Goal: Task Accomplishment & Management: Complete application form

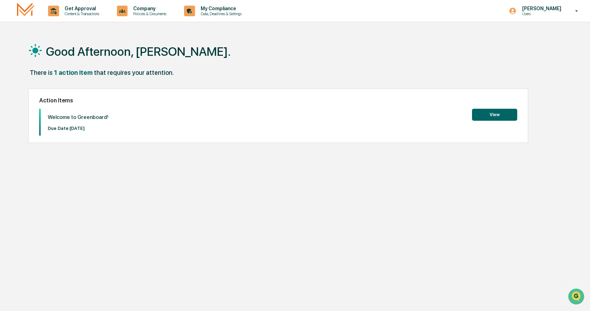
click at [486, 115] on button "View" at bounding box center [494, 115] width 45 height 12
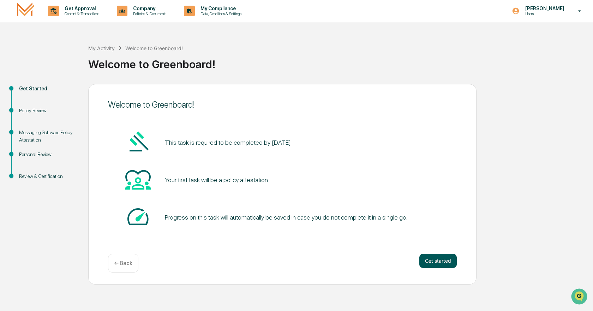
click at [431, 261] on button "Get started" at bounding box center [437, 261] width 37 height 14
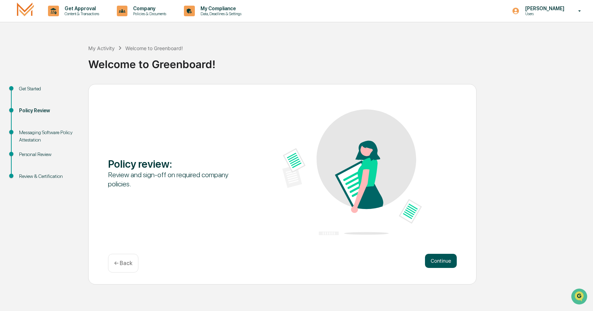
click at [438, 260] on button "Continue" at bounding box center [441, 261] width 32 height 14
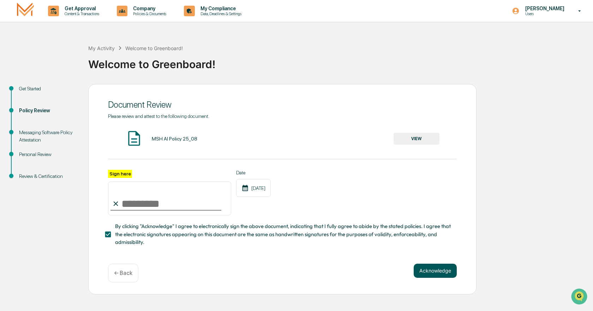
click at [431, 276] on button "Acknowledge" at bounding box center [435, 271] width 43 height 14
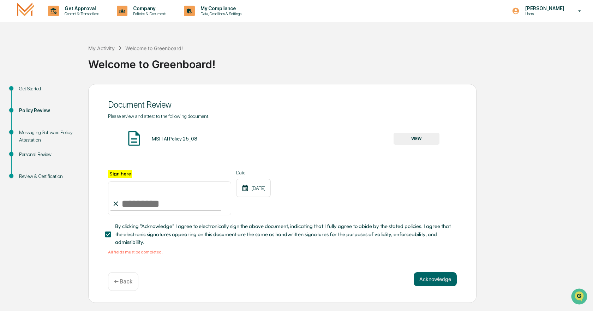
click at [133, 204] on input "Sign here" at bounding box center [169, 198] width 123 height 34
type input "**********"
click at [439, 286] on button "Acknowledge" at bounding box center [435, 279] width 43 height 14
click at [163, 142] on div "MSH AI Policy 25_08 VIEW" at bounding box center [282, 139] width 349 height 19
click at [424, 138] on button "VIEW" at bounding box center [417, 139] width 46 height 12
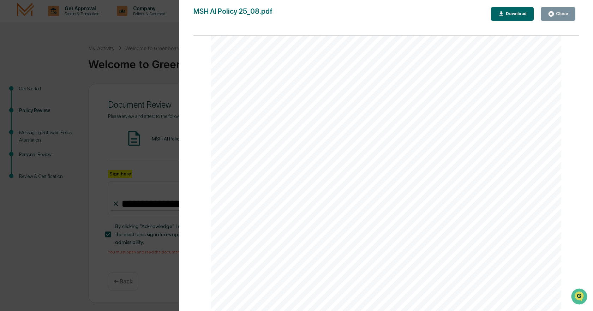
scroll to position [1146, 0]
click at [564, 14] on div "Close" at bounding box center [562, 13] width 14 height 5
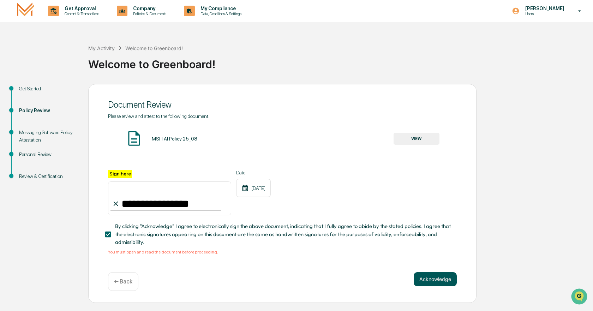
click at [428, 282] on button "Acknowledge" at bounding box center [435, 279] width 43 height 14
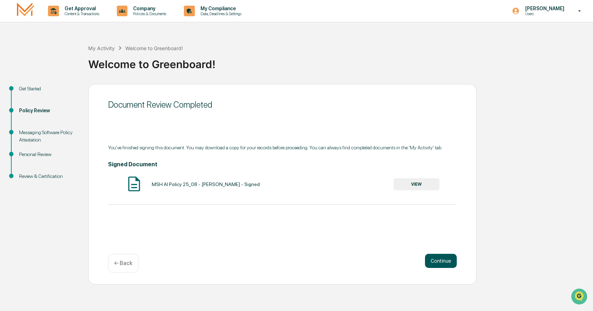
click at [436, 260] on button "Continue" at bounding box center [441, 261] width 32 height 14
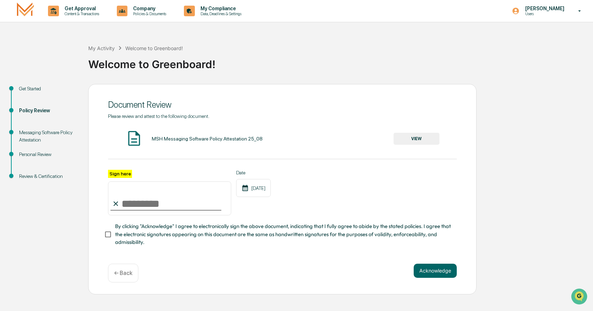
click at [404, 137] on button "VIEW" at bounding box center [417, 139] width 46 height 12
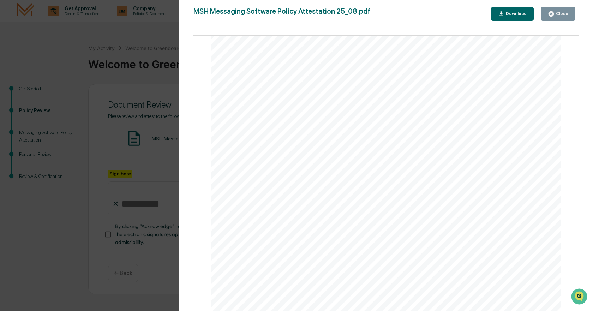
click at [336, 154] on div "Messaging Software Policy Attestation [PERSON_NAME] & Co., Member FINRA/SIPC Pa…" at bounding box center [386, 84] width 350 height 453
click at [560, 16] on div "Close" at bounding box center [562, 13] width 14 height 5
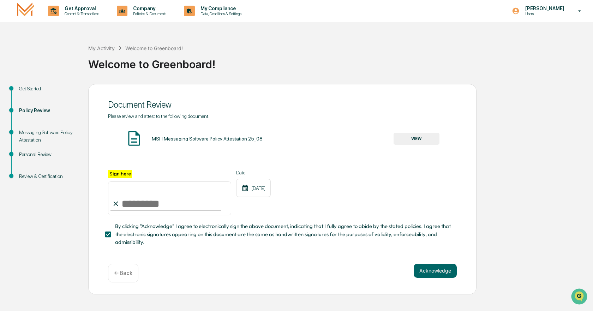
click at [139, 208] on input "Sign here" at bounding box center [169, 198] width 123 height 34
type input "**********"
click at [451, 275] on button "Acknowledge" at bounding box center [435, 271] width 43 height 14
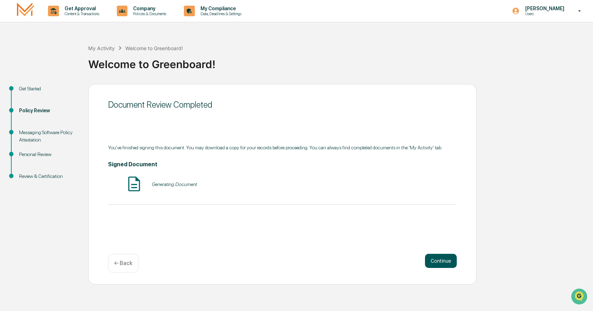
click at [435, 258] on button "Continue" at bounding box center [441, 261] width 32 height 14
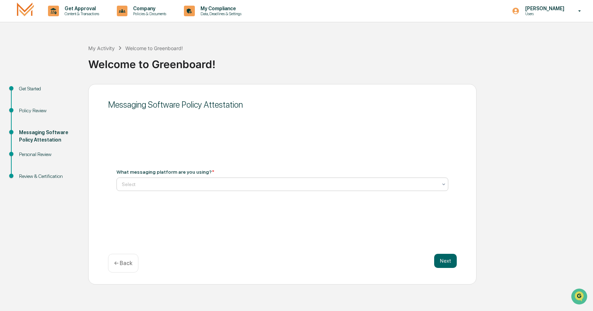
click at [442, 184] on icon at bounding box center [444, 184] width 6 height 6
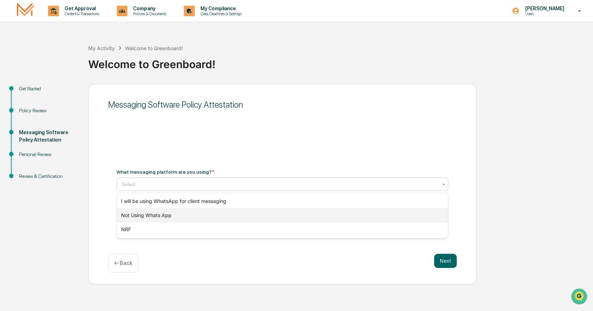
click at [267, 216] on div "Not Using Whats App" at bounding box center [282, 215] width 331 height 14
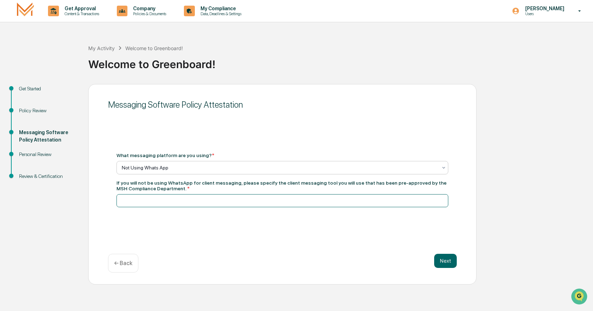
click at [134, 199] on input at bounding box center [283, 200] width 332 height 13
type input "**********"
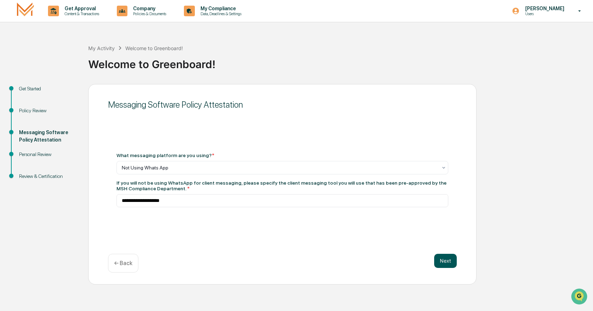
click at [440, 263] on button "Next" at bounding box center [445, 261] width 23 height 14
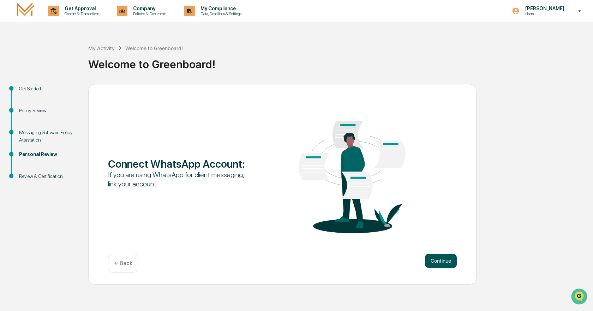
click at [446, 263] on button "Continue" at bounding box center [441, 261] width 32 height 14
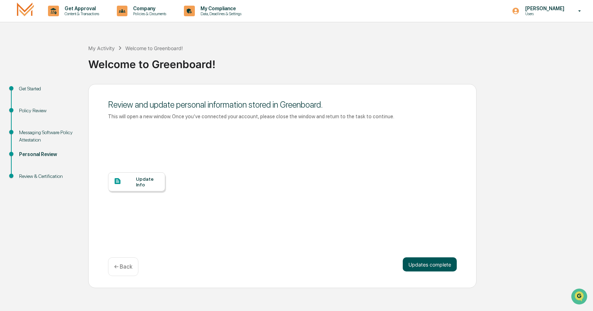
click at [435, 263] on button "Updates complete" at bounding box center [430, 264] width 54 height 14
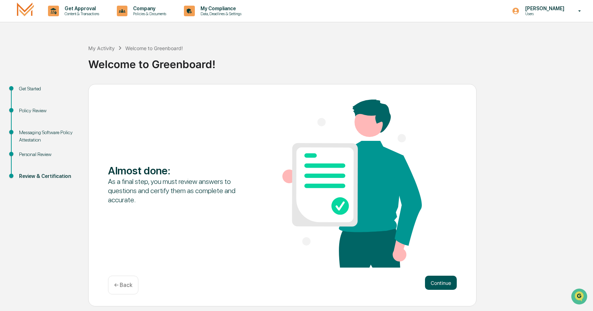
click at [434, 281] on button "Continue" at bounding box center [441, 283] width 32 height 14
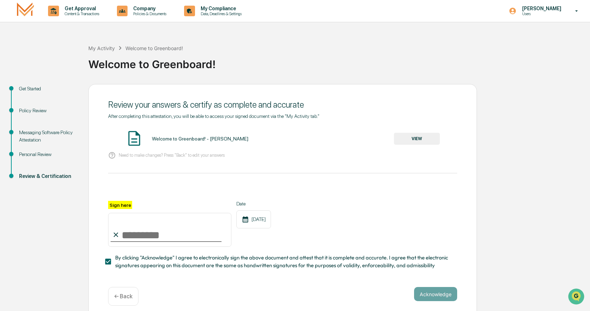
click at [161, 242] on input "Sign here" at bounding box center [169, 230] width 123 height 34
type input "**********"
click at [433, 291] on button "Acknowledge" at bounding box center [435, 294] width 43 height 14
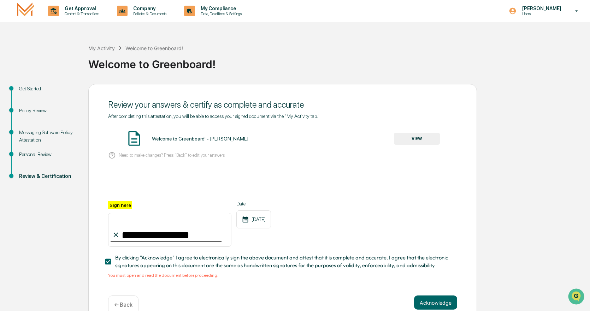
scroll to position [17, 0]
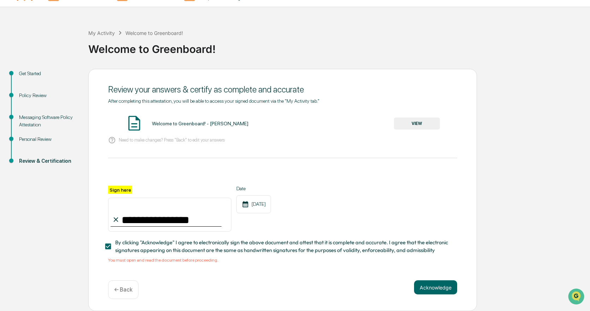
click at [418, 126] on button "VIEW" at bounding box center [417, 124] width 46 height 12
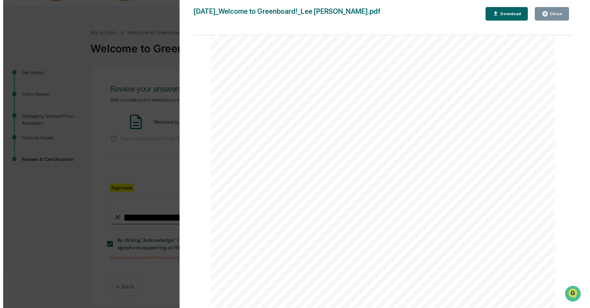
scroll to position [572, 0]
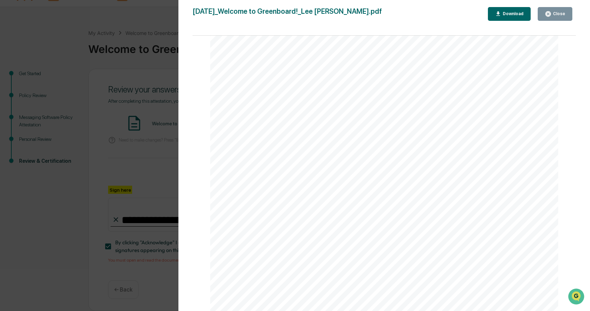
click at [552, 15] on div "Close" at bounding box center [558, 13] width 14 height 5
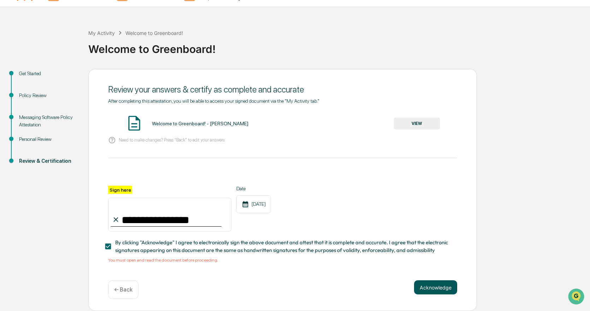
click at [431, 281] on div "**********" at bounding box center [282, 190] width 388 height 243
click at [431, 285] on button "Acknowledge" at bounding box center [435, 287] width 43 height 14
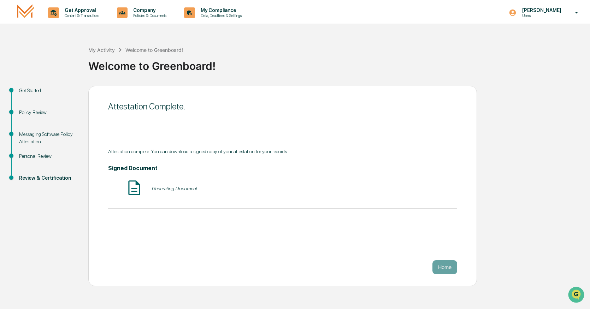
scroll to position [0, 0]
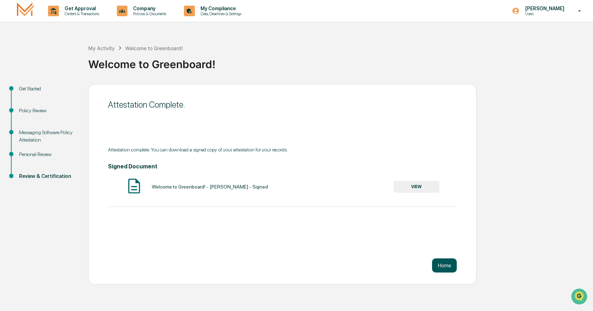
click at [447, 266] on button "Home" at bounding box center [444, 265] width 25 height 14
